Goal: Navigation & Orientation: Understand site structure

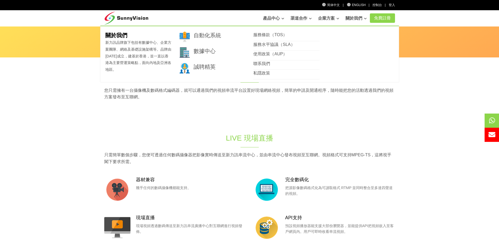
click at [351, 23] on link "關於我們" at bounding box center [356, 18] width 21 height 10
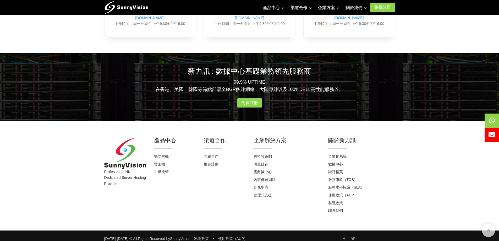
scroll to position [37, 0]
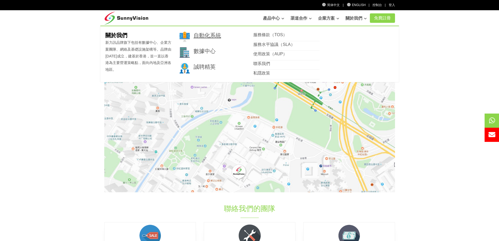
click at [207, 33] on link "自動化系統" at bounding box center [208, 35] width 28 height 6
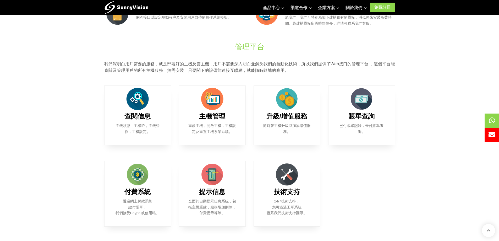
scroll to position [262, 0]
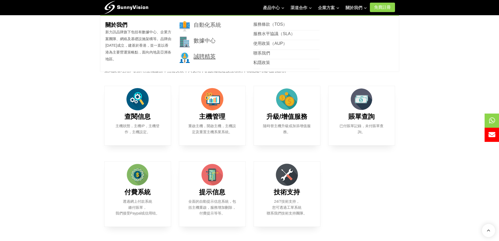
click at [206, 57] on link "誠聘精英" at bounding box center [205, 56] width 22 height 6
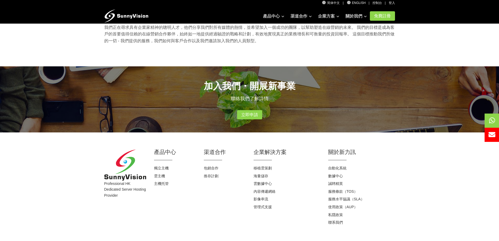
scroll to position [98, 0]
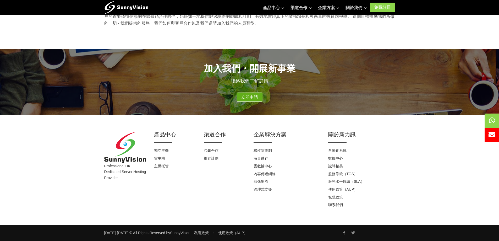
click at [250, 96] on link "立即申請" at bounding box center [249, 97] width 25 height 9
click at [252, 96] on link "立即申請" at bounding box center [249, 97] width 25 height 9
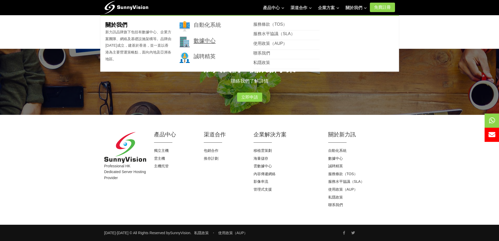
click at [209, 41] on link "數據中心" at bounding box center [205, 40] width 22 height 6
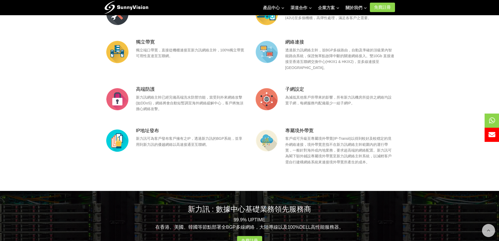
scroll to position [306, 0]
